Goal: Task Accomplishment & Management: Manage account settings

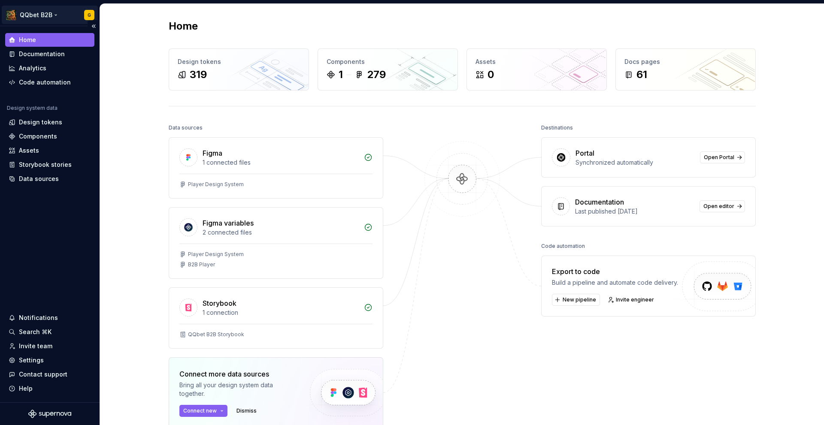
click at [58, 20] on html "QQbet B2B G Home Documentation Analytics Code automation Design system data Des…" at bounding box center [412, 212] width 824 height 425
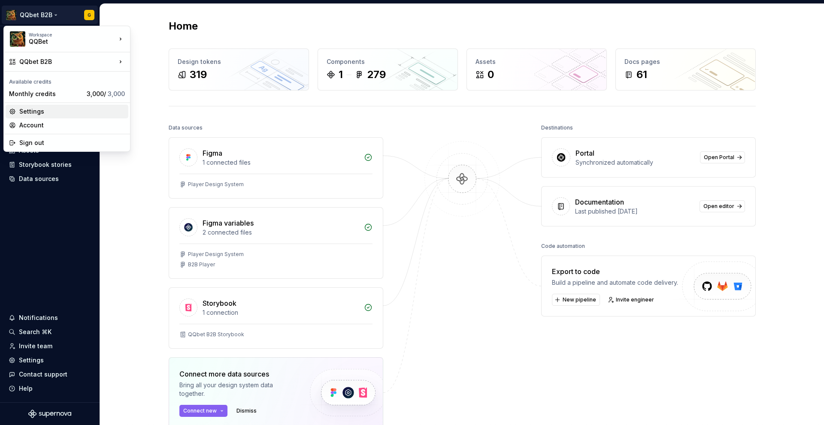
click at [45, 109] on div "Settings" at bounding box center [72, 111] width 106 height 9
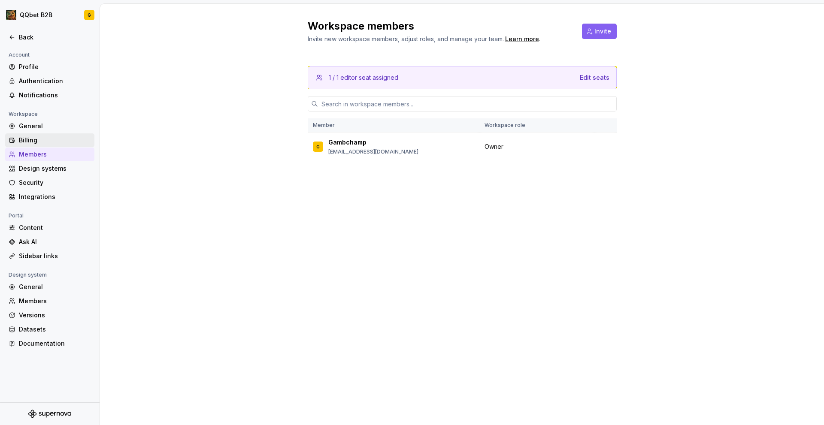
click at [30, 137] on div "Billing" at bounding box center [55, 140] width 72 height 9
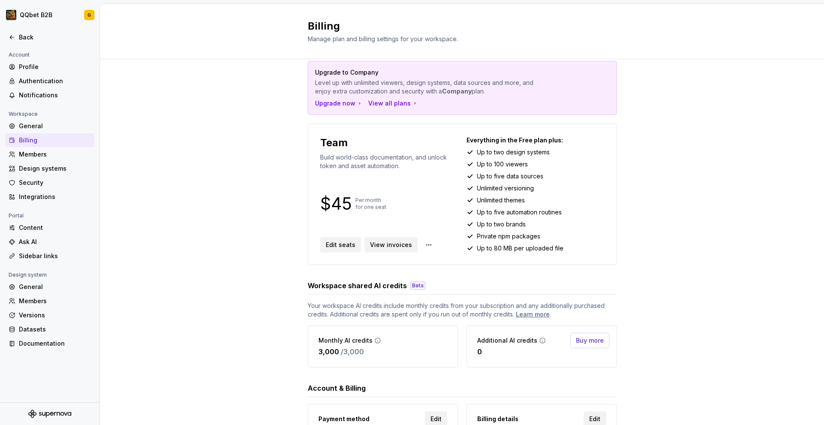
scroll to position [14, 0]
click at [397, 244] on span "View invoices" at bounding box center [391, 244] width 42 height 9
